Goal: Task Accomplishment & Management: Complete application form

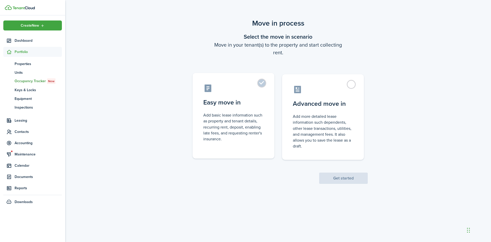
click at [251, 97] on label "Easy move in Add basic lease information such as property and tenant details, r…" at bounding box center [234, 115] width 82 height 85
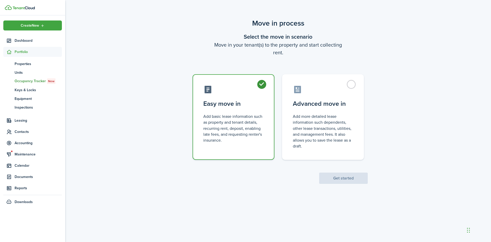
radio input "true"
click at [347, 174] on button "Get started" at bounding box center [343, 178] width 49 height 11
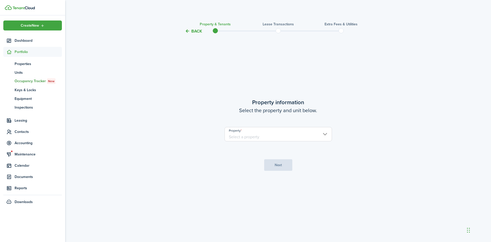
click at [302, 136] on input "Property" at bounding box center [279, 134] width 108 height 14
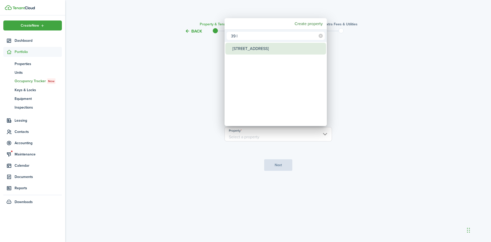
type input "39 l"
click at [270, 44] on div "[STREET_ADDRESS]" at bounding box center [278, 49] width 91 height 12
type input "[STREET_ADDRESS]"
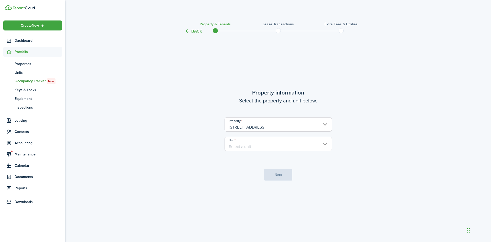
click at [260, 153] on unit-select "Unit" at bounding box center [279, 146] width 108 height 19
click at [259, 145] on input "Unit" at bounding box center [279, 144] width 108 height 14
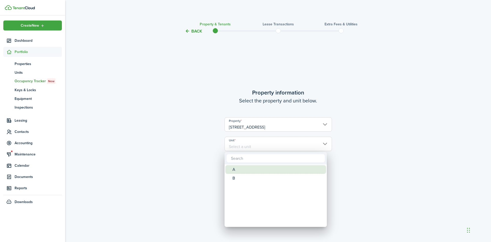
click at [248, 172] on div "A" at bounding box center [278, 169] width 91 height 9
type input "A"
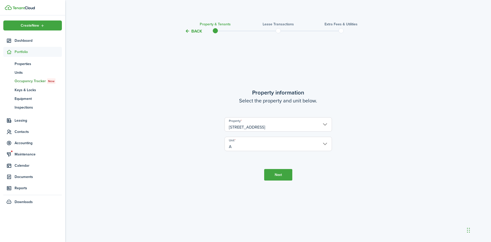
click at [274, 172] on button "Next" at bounding box center [278, 175] width 28 height 12
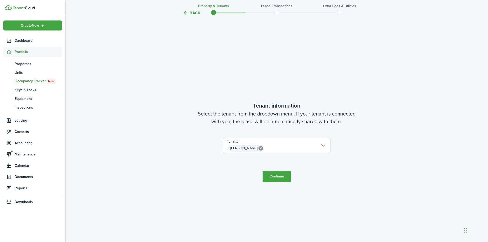
scroll to position [208, 0]
click at [278, 181] on button "Continue" at bounding box center [276, 176] width 28 height 12
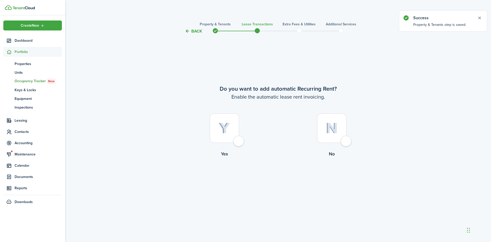
click at [227, 129] on img at bounding box center [225, 128] width 12 height 11
radio input "true"
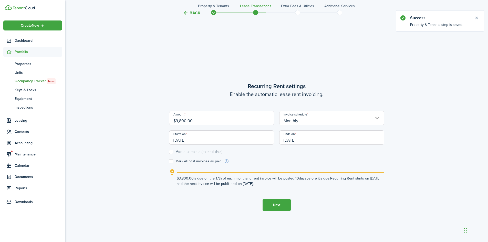
scroll to position [208, 0]
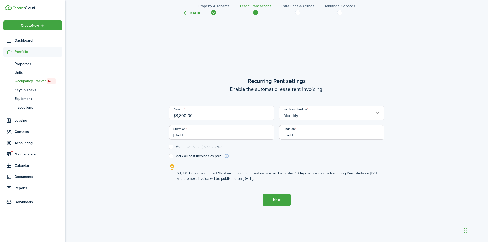
click at [216, 116] on input "$3,800.00" at bounding box center [221, 113] width 105 height 14
click at [195, 14] on button "Back" at bounding box center [191, 12] width 17 height 5
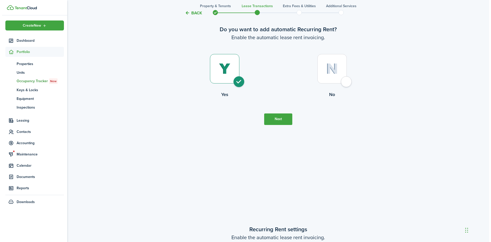
scroll to position [0, 0]
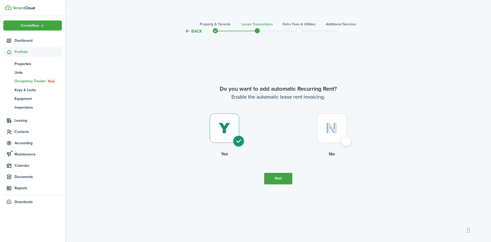
click at [194, 29] on button "Back" at bounding box center [193, 30] width 17 height 5
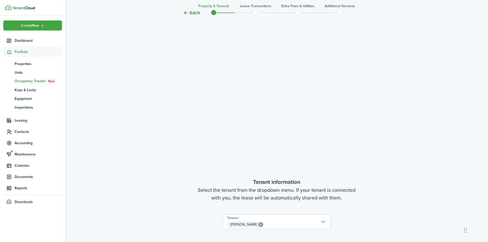
click at [196, 17] on tc-wizard-header "Back Property & Tenants Lease Transactions Extra fees & Utilities Additional Se…" at bounding box center [276, 11] width 223 height 23
click at [196, 14] on button "Back" at bounding box center [191, 12] width 17 height 5
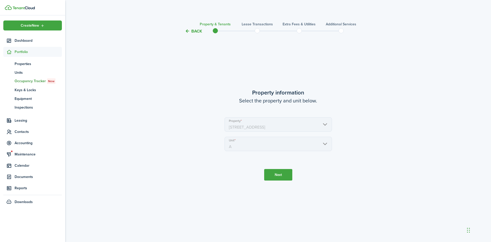
click at [198, 30] on button "Back" at bounding box center [193, 30] width 17 height 5
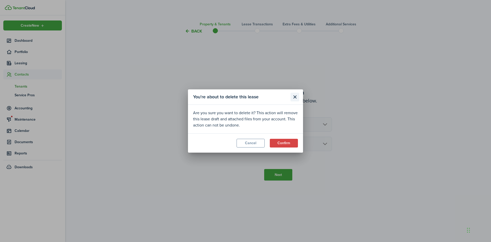
click at [295, 99] on button "Close modal" at bounding box center [295, 97] width 9 height 9
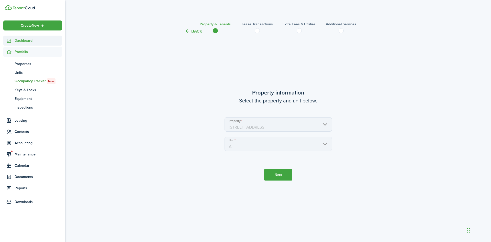
click at [34, 44] on link "Dashboard" at bounding box center [32, 41] width 59 height 10
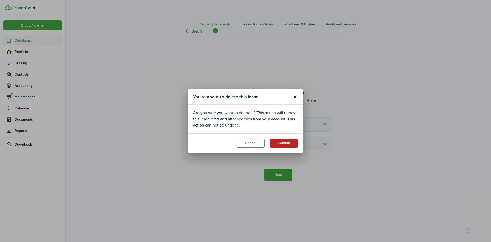
click at [284, 142] on button "Confirm" at bounding box center [284, 143] width 28 height 9
